Goal: Task Accomplishment & Management: Use online tool/utility

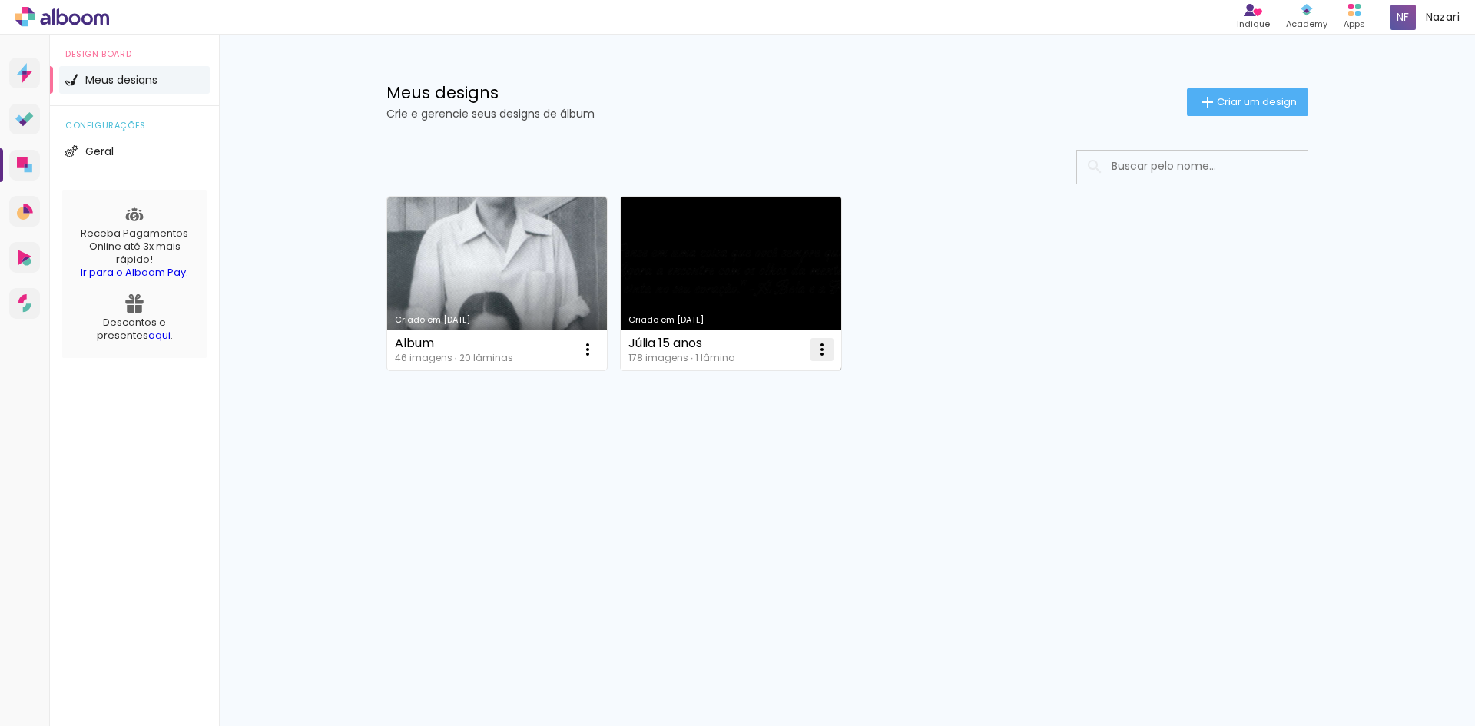
click at [822, 346] on iron-icon at bounding box center [822, 349] width 18 height 18
click at [768, 404] on paper-item "Fazer uma cópia" at bounding box center [760, 415] width 151 height 31
type input "Cópia de Júlia 15 anos"
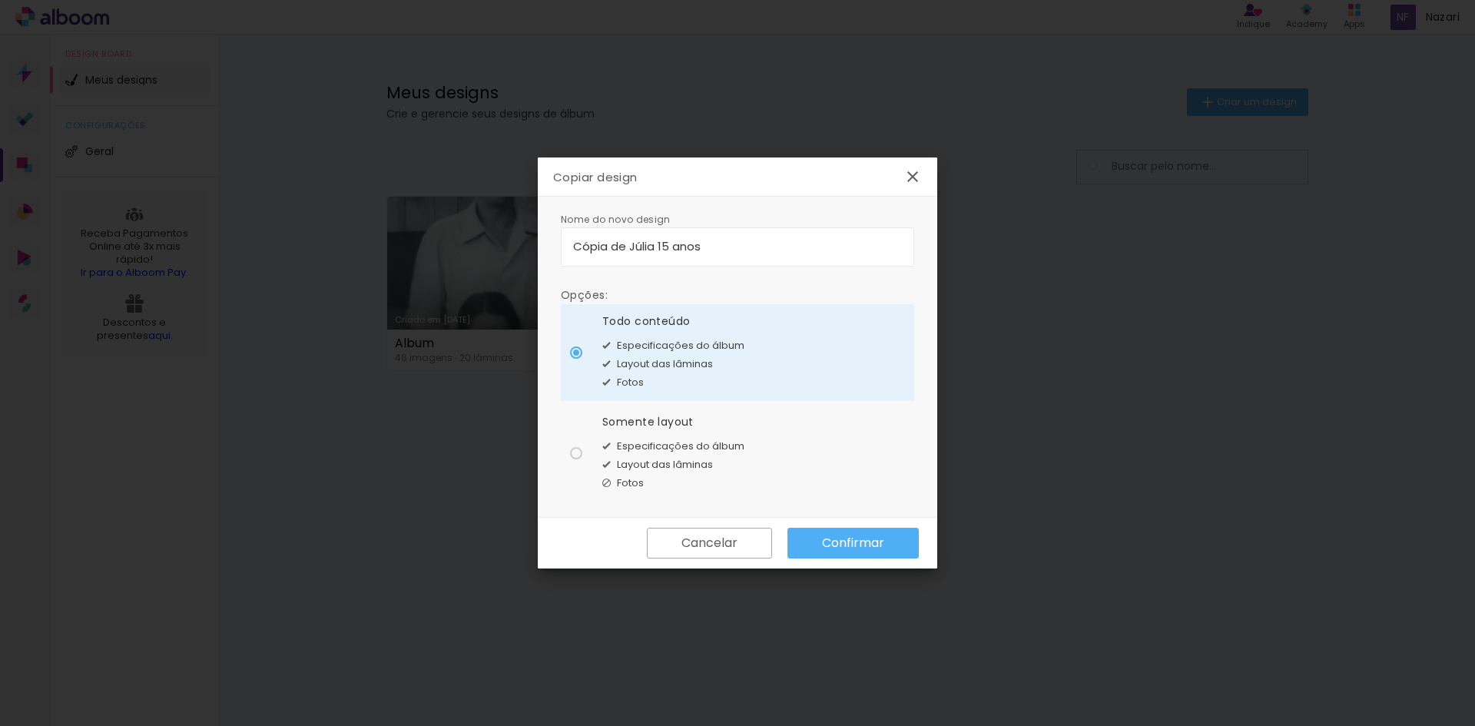
click at [910, 172] on iron-icon at bounding box center [912, 176] width 18 height 18
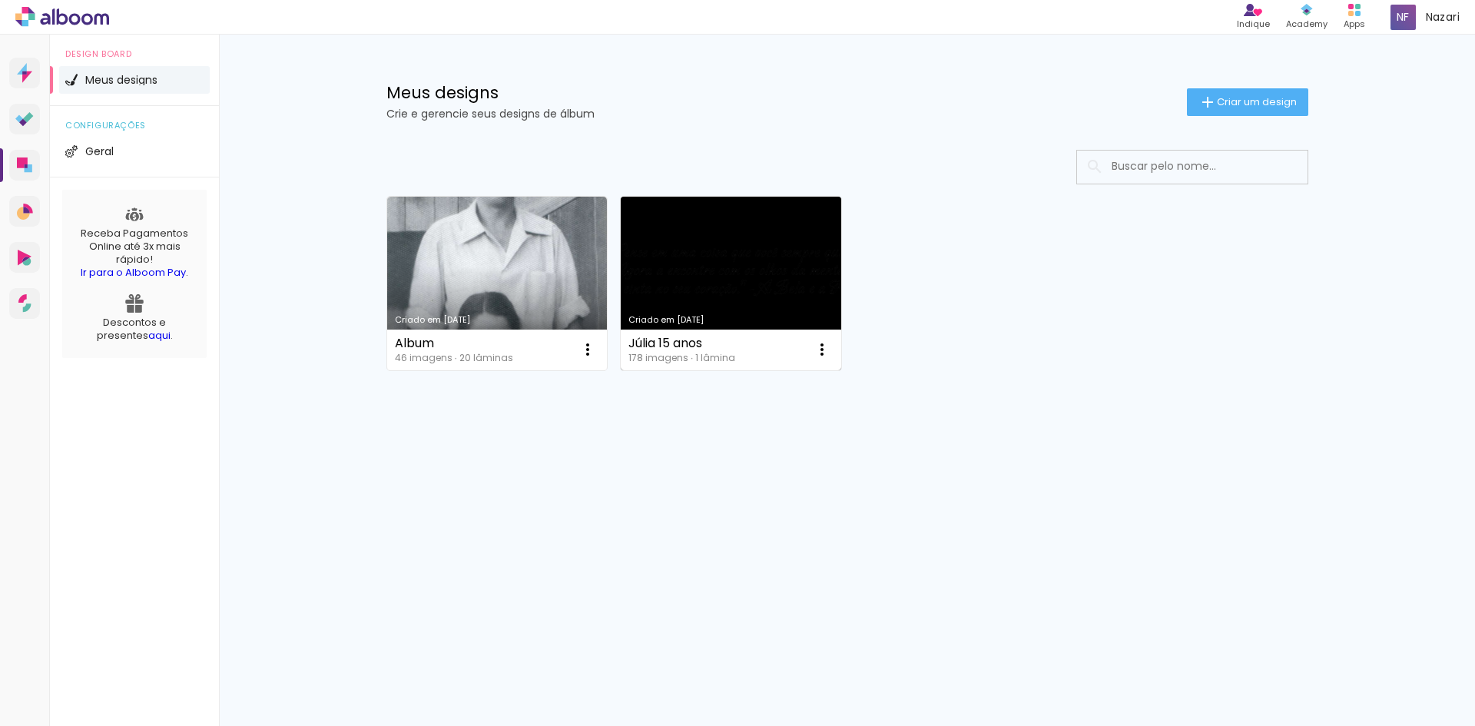
click at [686, 287] on link "Criado em [DATE]" at bounding box center [731, 284] width 220 height 174
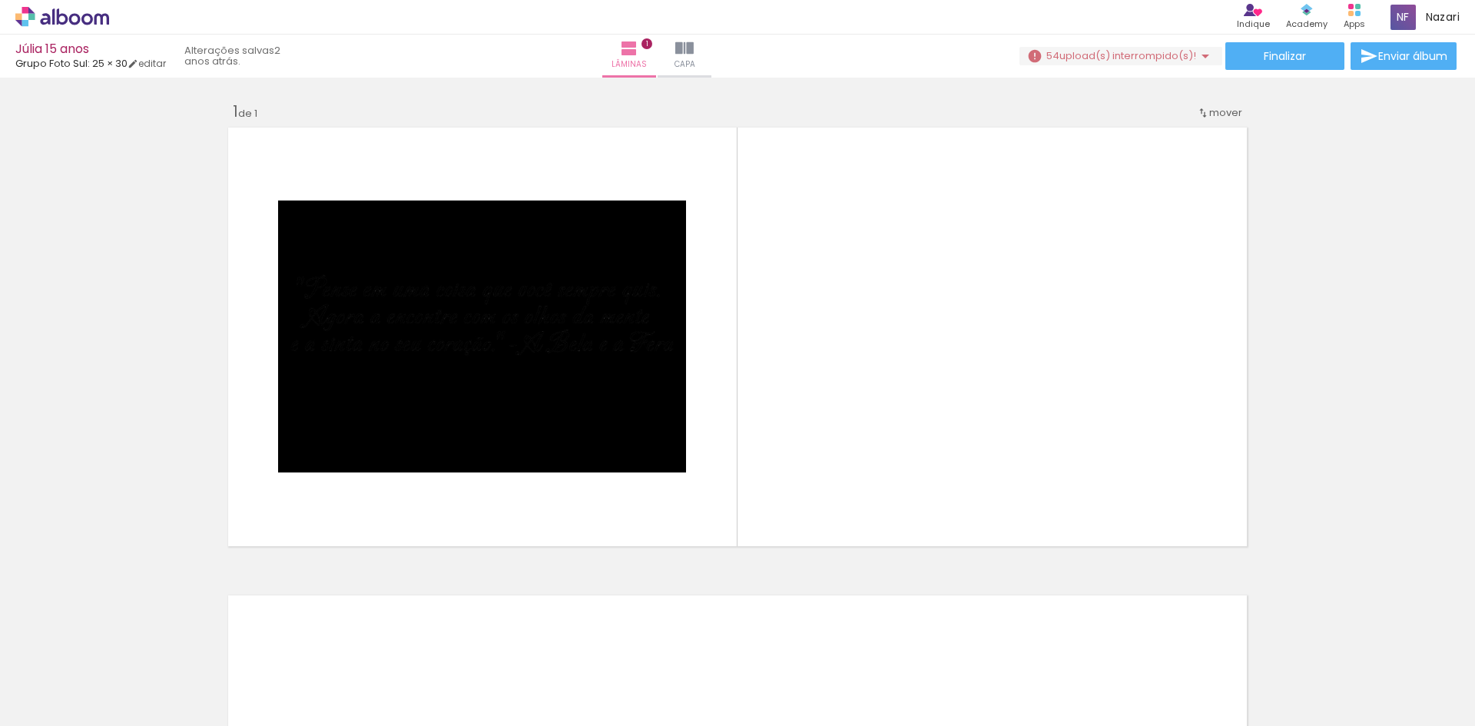
click at [429, 681] on div at bounding box center [411, 674] width 51 height 76
